Goal: Task Accomplishment & Management: Manage account settings

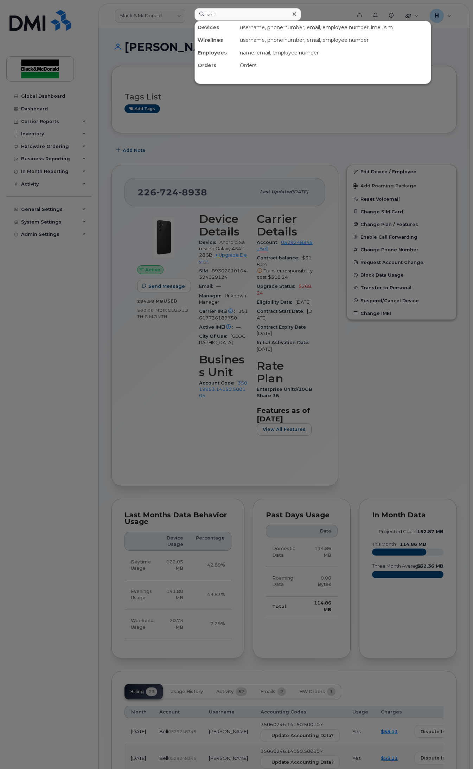
type input "[PERSON_NAME]"
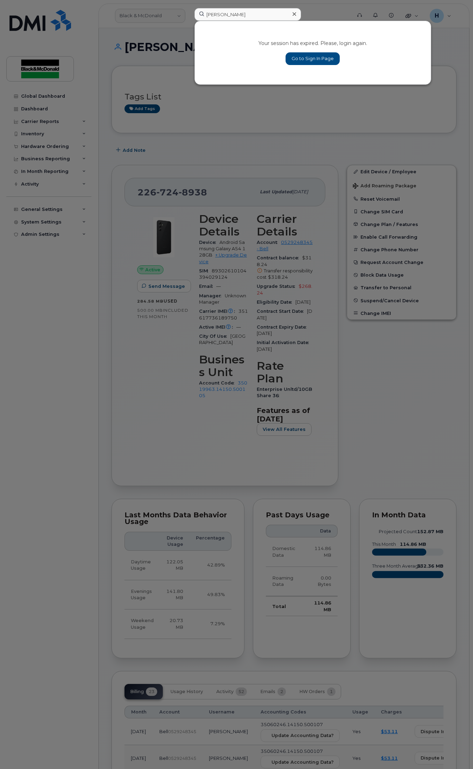
drag, startPoint x: 231, startPoint y: 15, endPoint x: 155, endPoint y: 10, distance: 75.8
click at [189, 10] on div "keith Your session has expired. Please, login again. Go to Sign In Page" at bounding box center [271, 15] width 164 height 15
click at [244, 18] on input at bounding box center [247, 14] width 107 height 13
type input "[PERSON_NAME]"
click at [318, 56] on link "Go to Sign In Page" at bounding box center [313, 58] width 54 height 13
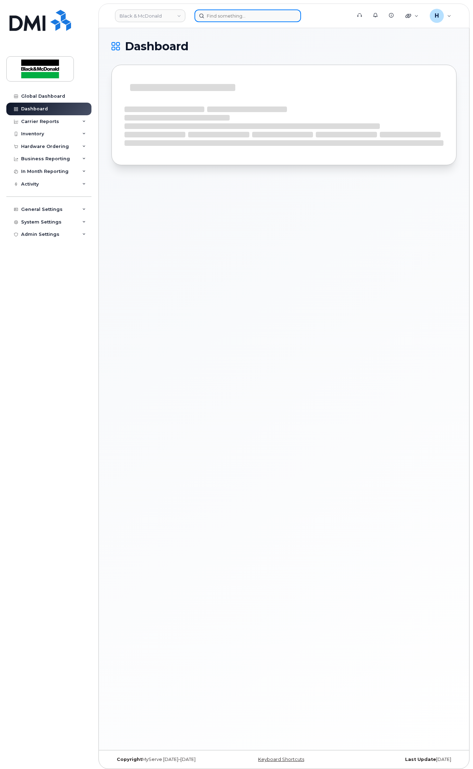
click at [268, 16] on input at bounding box center [247, 15] width 107 height 13
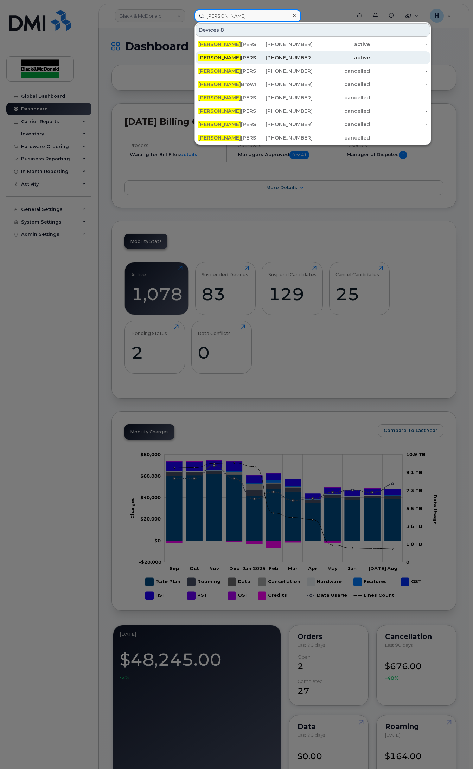
type input "[PERSON_NAME]"
click at [259, 55] on div "[PHONE_NUMBER]" at bounding box center [284, 57] width 57 height 7
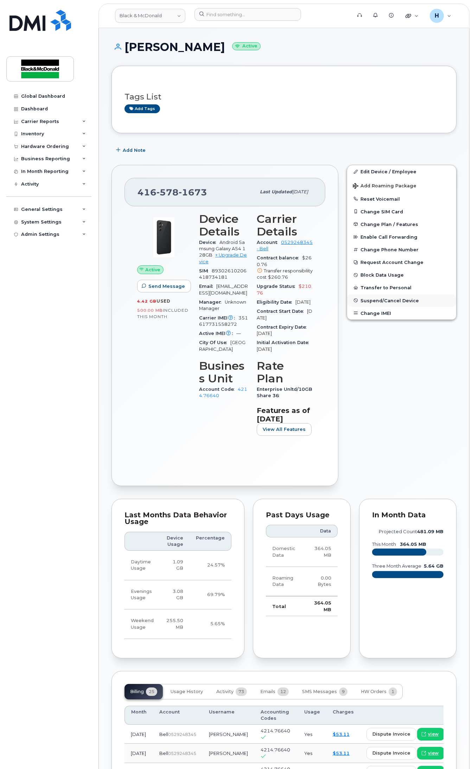
click at [386, 296] on button "Suspend/Cancel Device" at bounding box center [401, 300] width 109 height 13
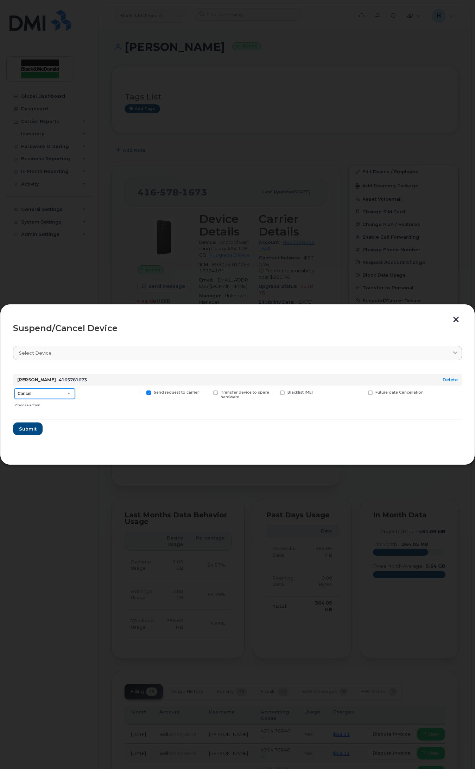
click at [69, 396] on select "Cancel Suspend - Extend Suspension Suspend - Reduced Rate Suspend - Full Rate S…" at bounding box center [44, 394] width 60 height 11
select select "[object Object]"
click at [14, 389] on select "Cancel Suspend - Extend Suspension Suspend - Reduced Rate Suspend - Full Rate S…" at bounding box center [44, 394] width 60 height 11
click at [31, 430] on span "Submit" at bounding box center [28, 429] width 18 height 7
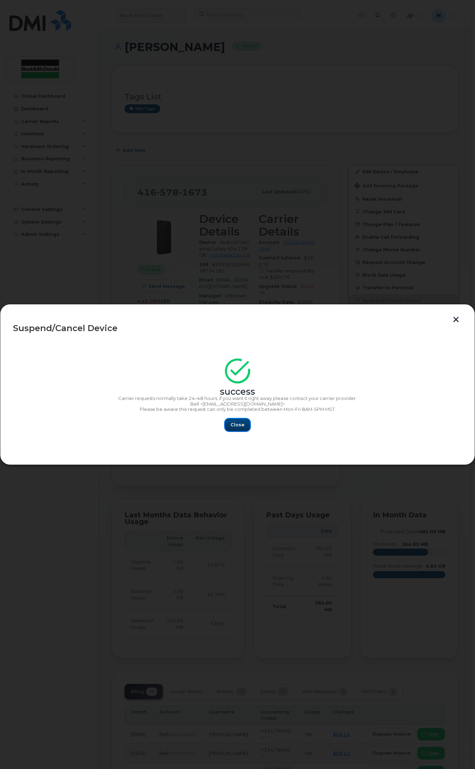
click at [229, 427] on button "Close" at bounding box center [237, 425] width 25 height 13
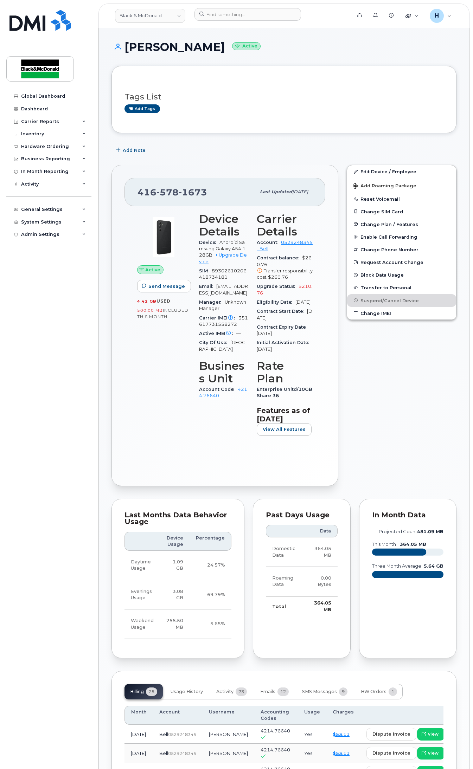
click at [336, 79] on div "Tags List Add tags" at bounding box center [283, 99] width 319 height 41
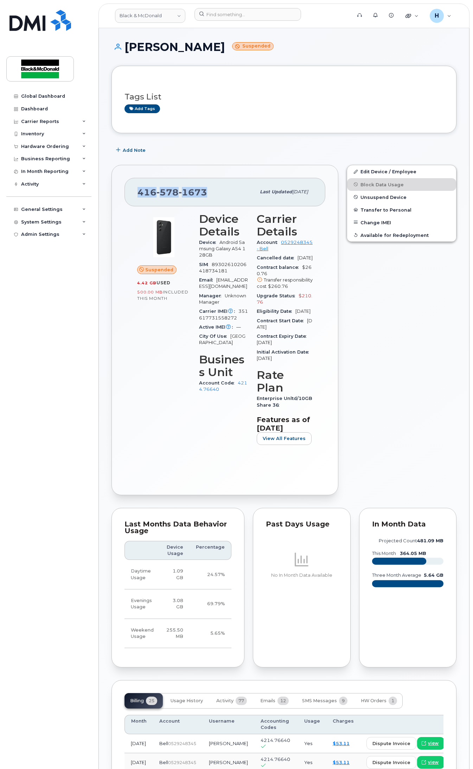
drag, startPoint x: 215, startPoint y: 189, endPoint x: 140, endPoint y: 195, distance: 75.5
click at [140, 195] on div "416 578 1673" at bounding box center [197, 192] width 118 height 15
copy span "416 578 1673"
